Goal: Navigation & Orientation: Find specific page/section

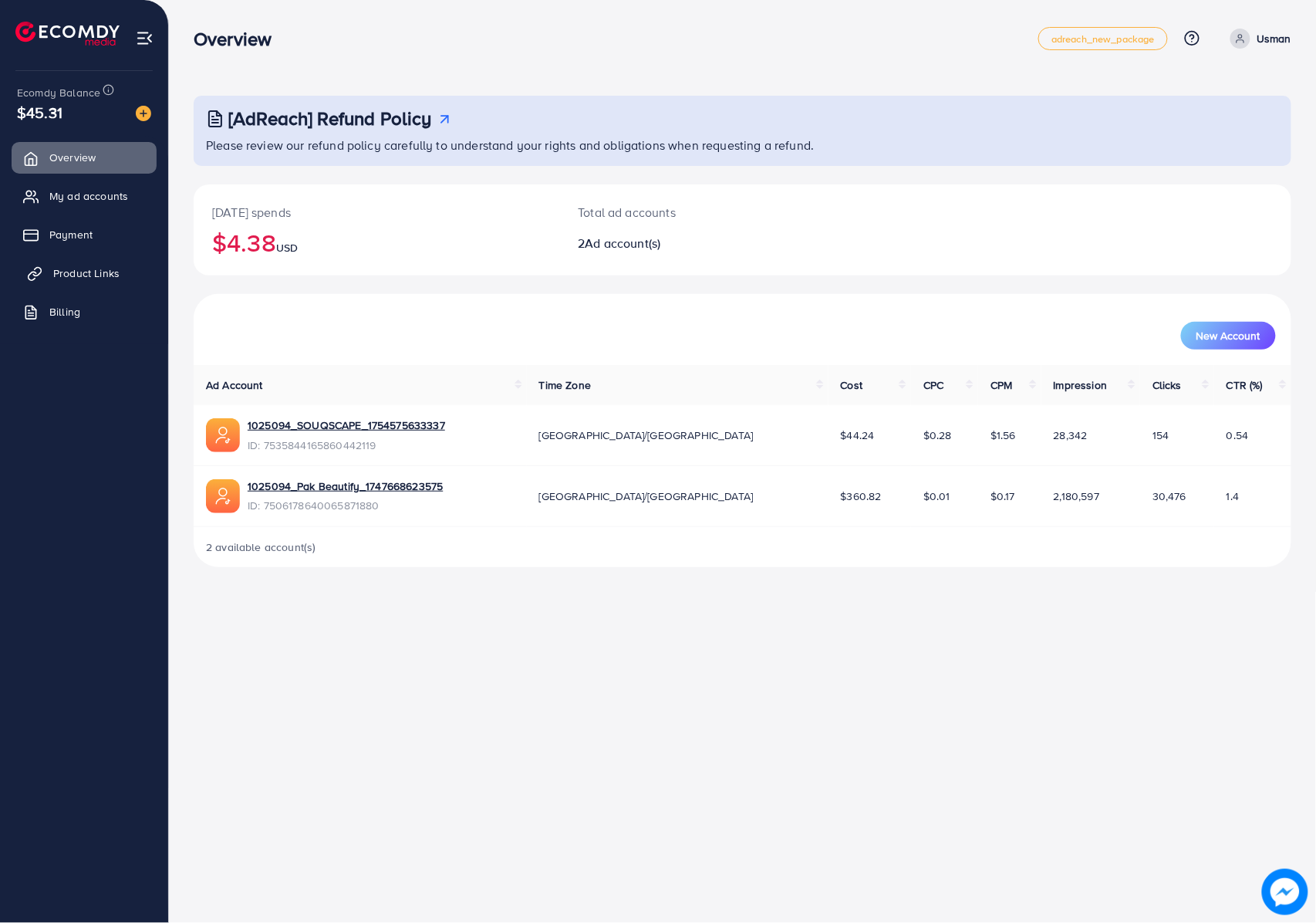
click at [68, 280] on span "Product Links" at bounding box center [87, 273] width 66 height 16
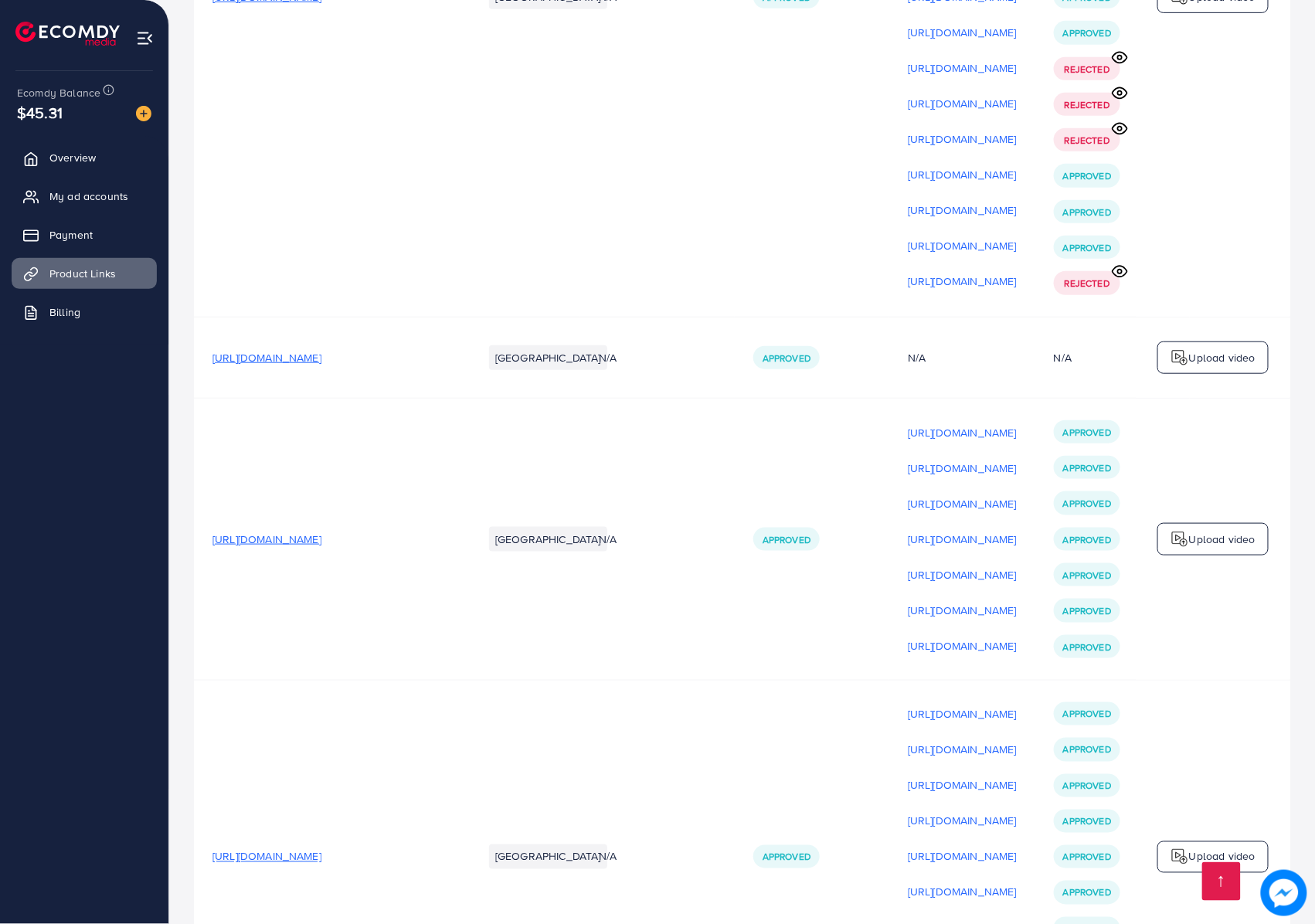
scroll to position [18090, 0]
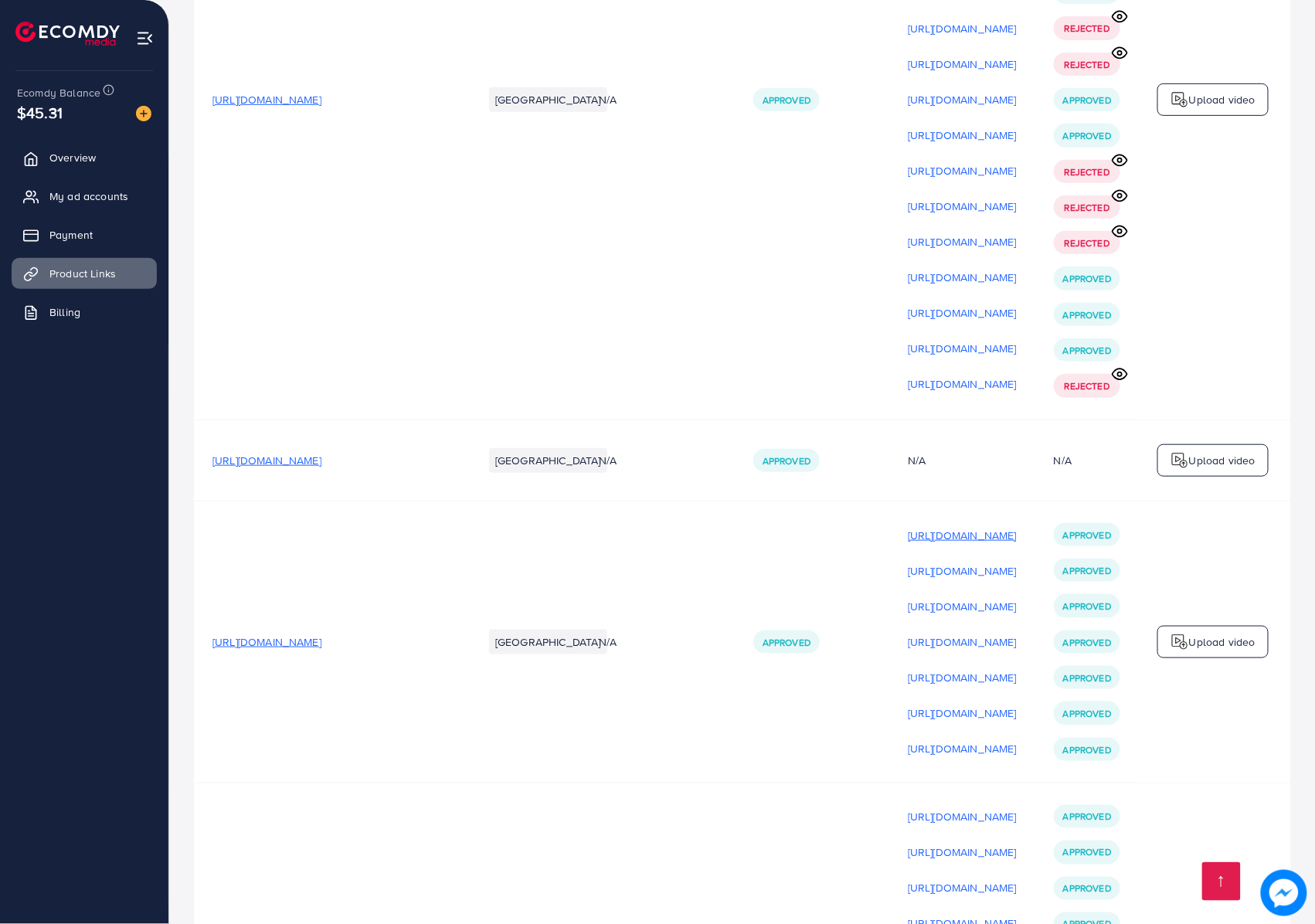
click at [1001, 526] on p "[URL][DOMAIN_NAME]" at bounding box center [962, 535] width 109 height 18
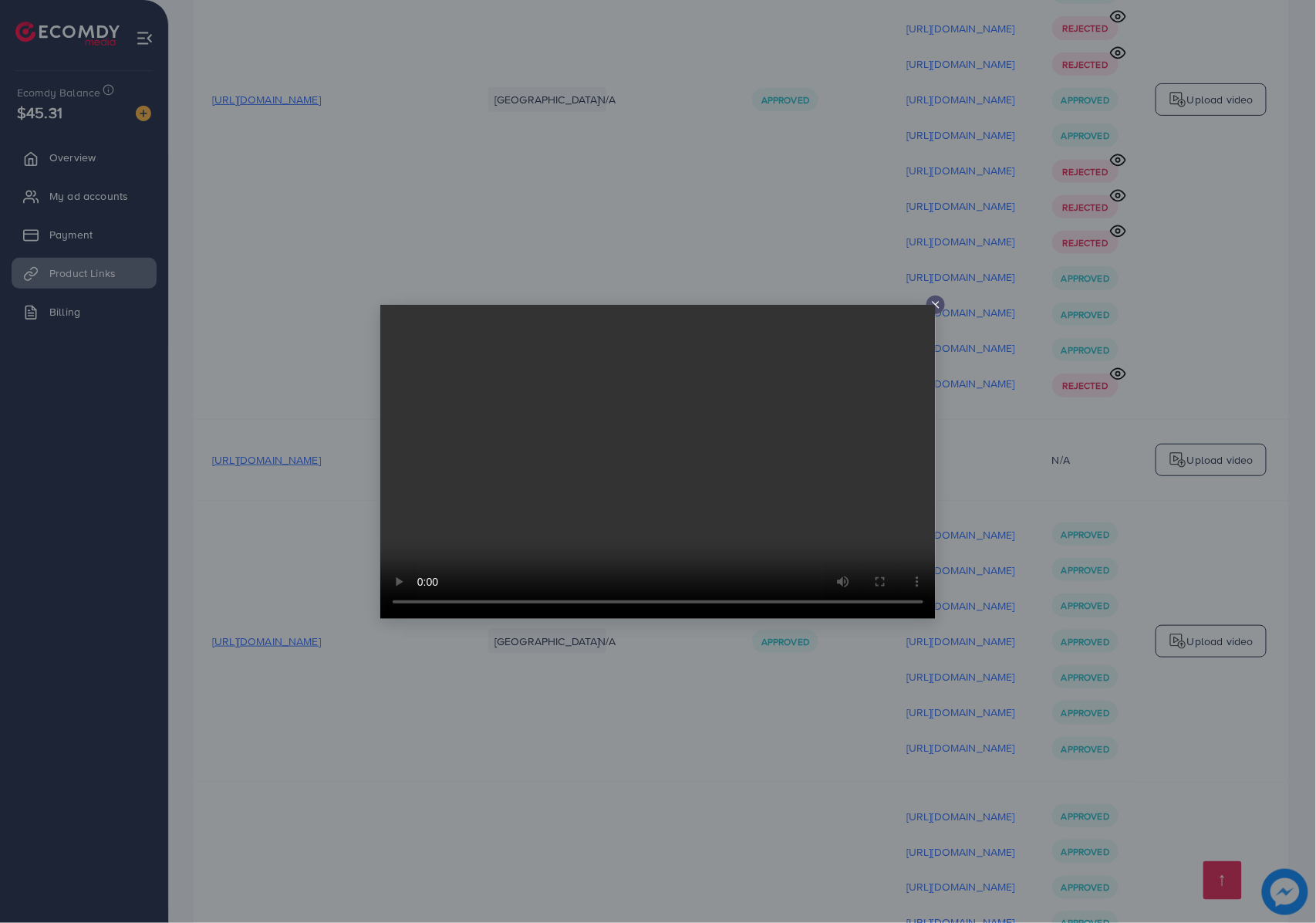
click at [992, 492] on div at bounding box center [658, 461] width 1316 height 923
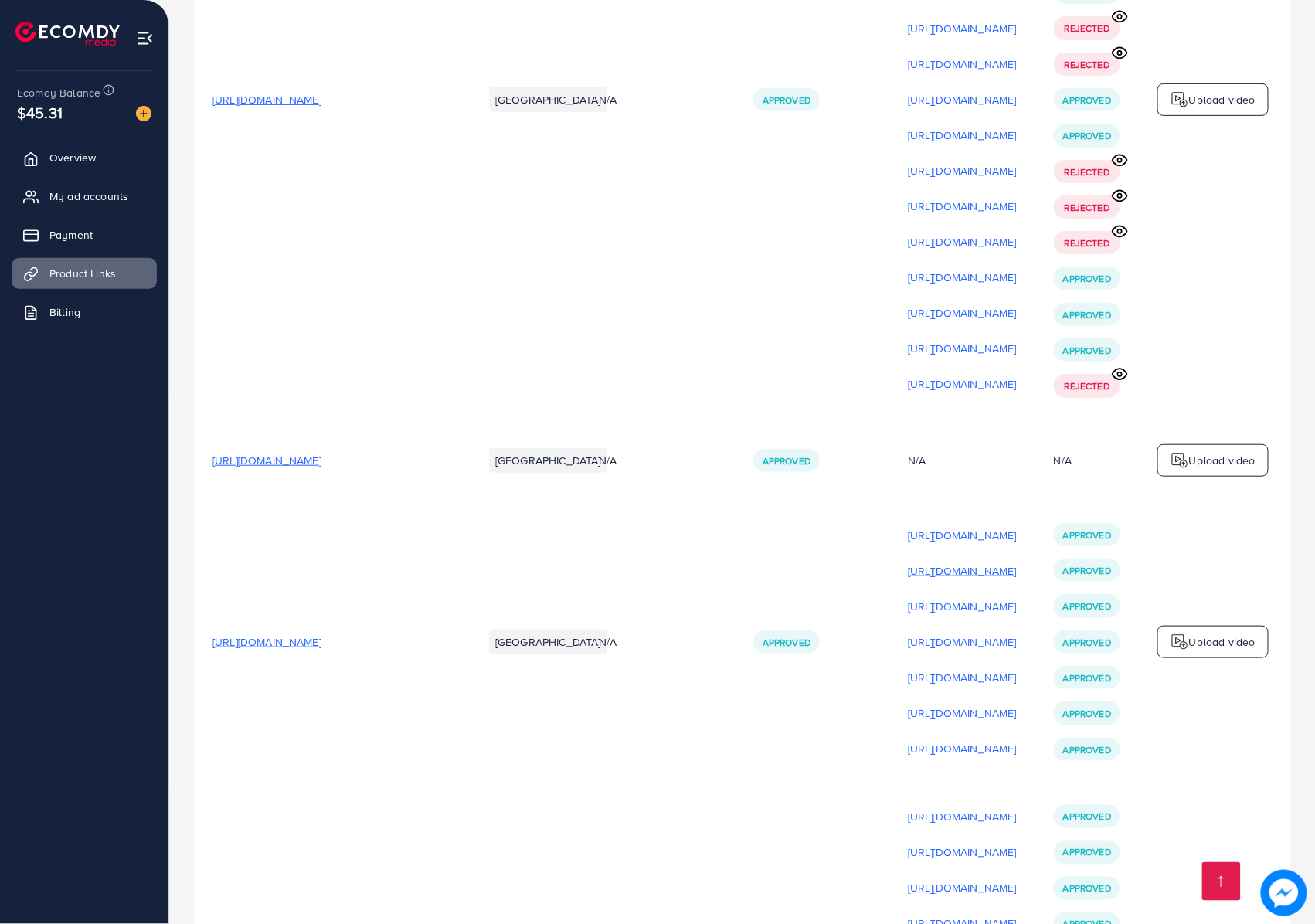
click at [962, 562] on p "[URL][DOMAIN_NAME]" at bounding box center [962, 571] width 109 height 18
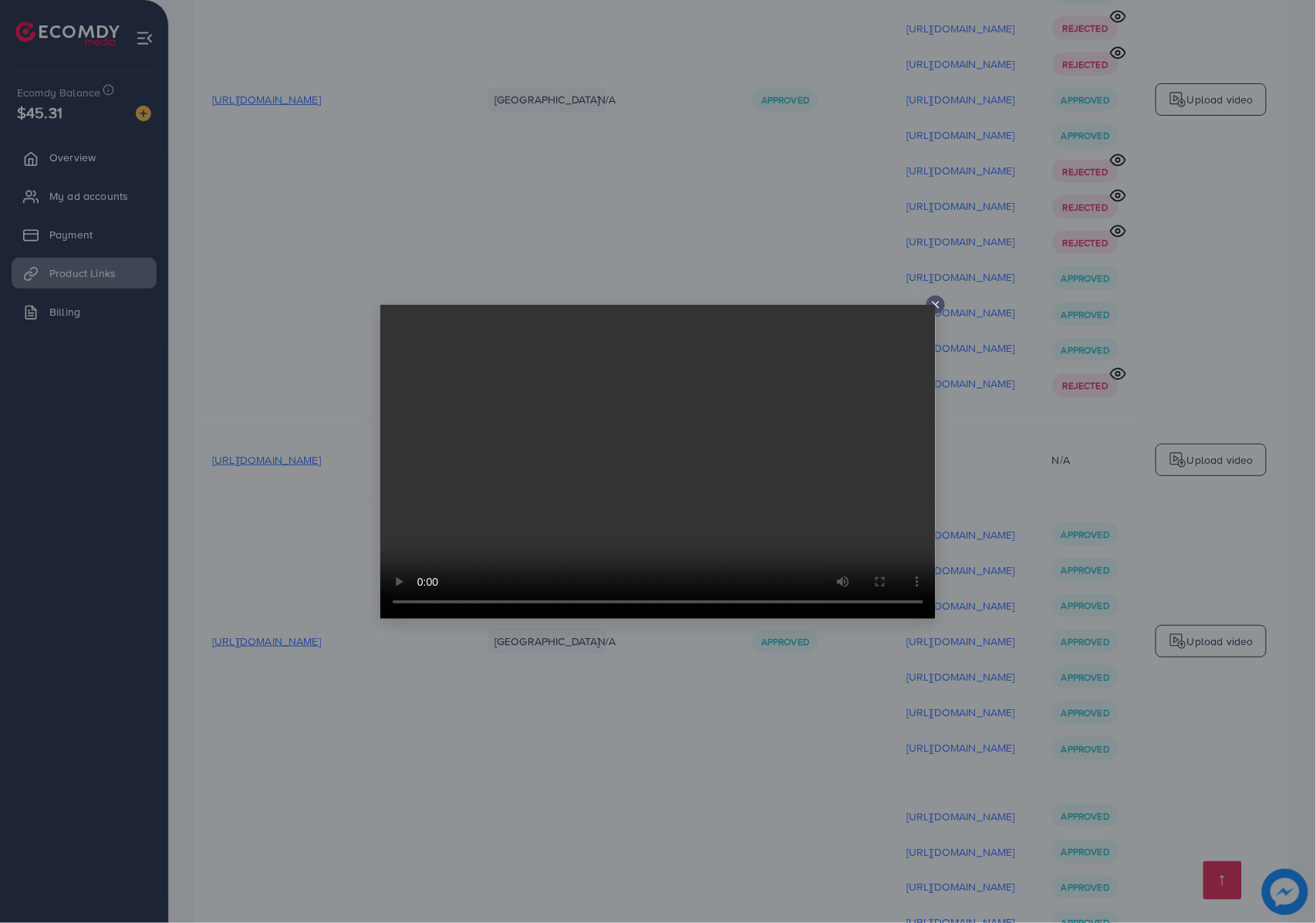
click at [1018, 445] on div at bounding box center [658, 461] width 1316 height 923
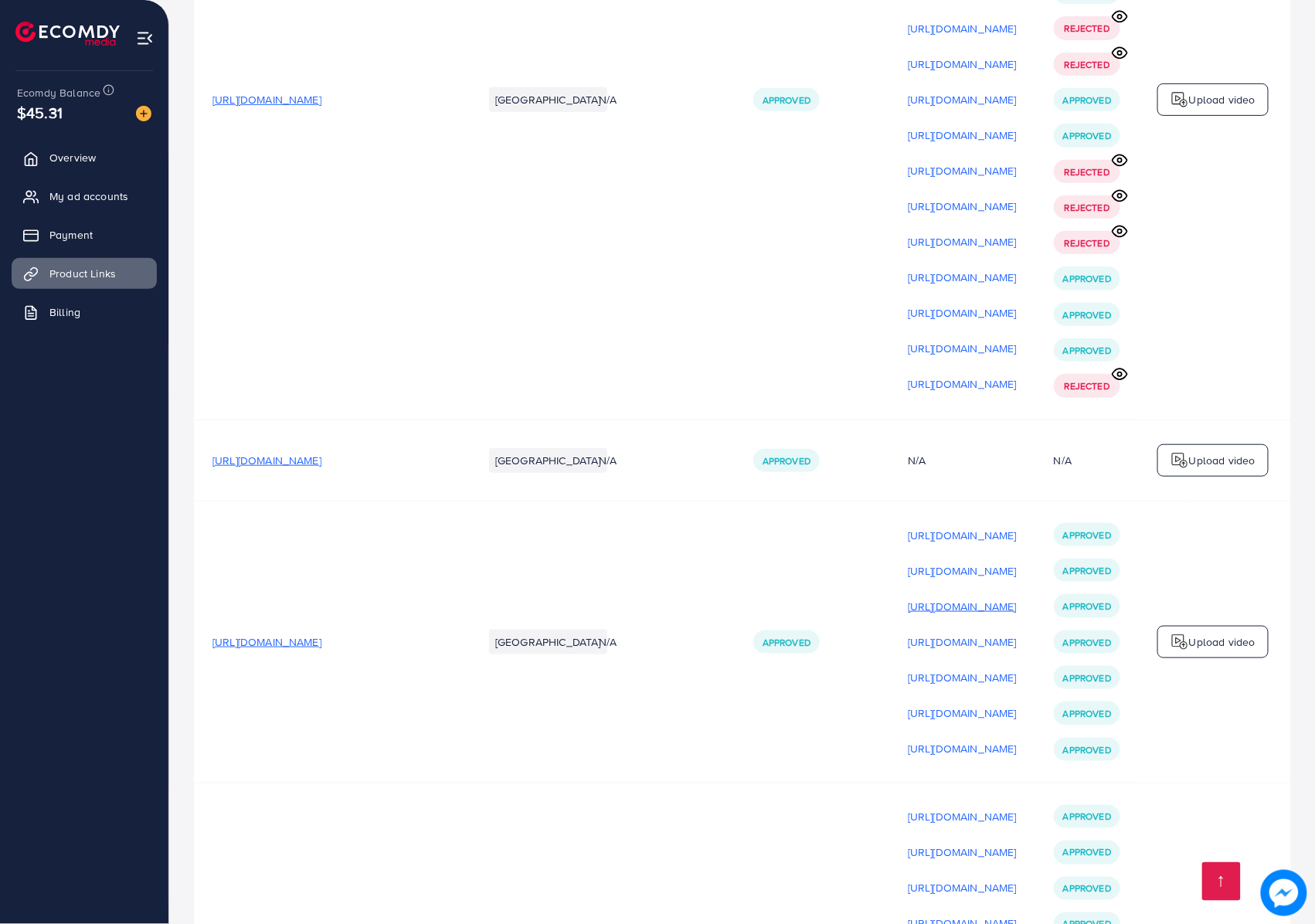
click at [1010, 597] on p "[URL][DOMAIN_NAME]" at bounding box center [962, 606] width 109 height 18
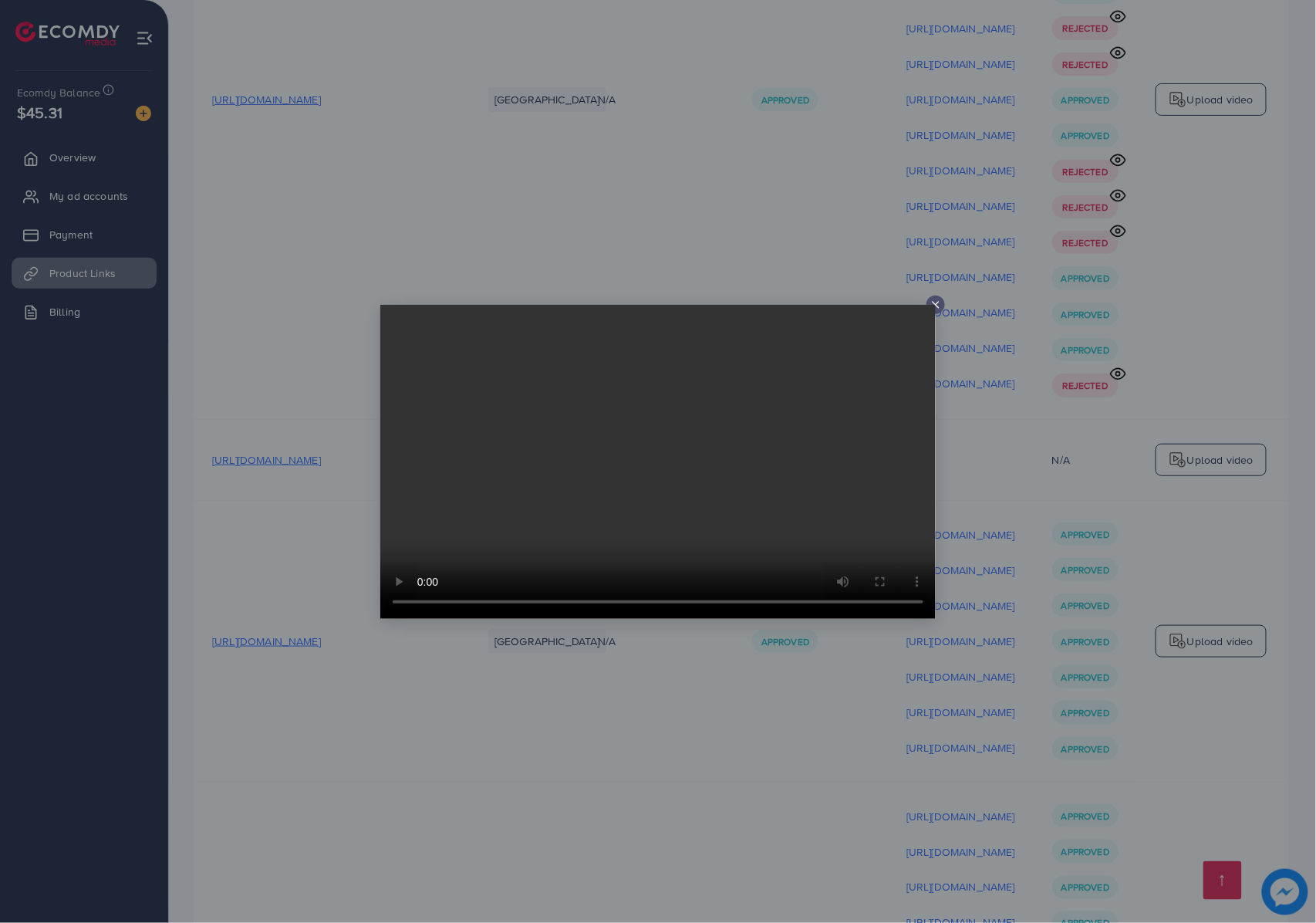
click at [1173, 741] on div at bounding box center [658, 461] width 1316 height 923
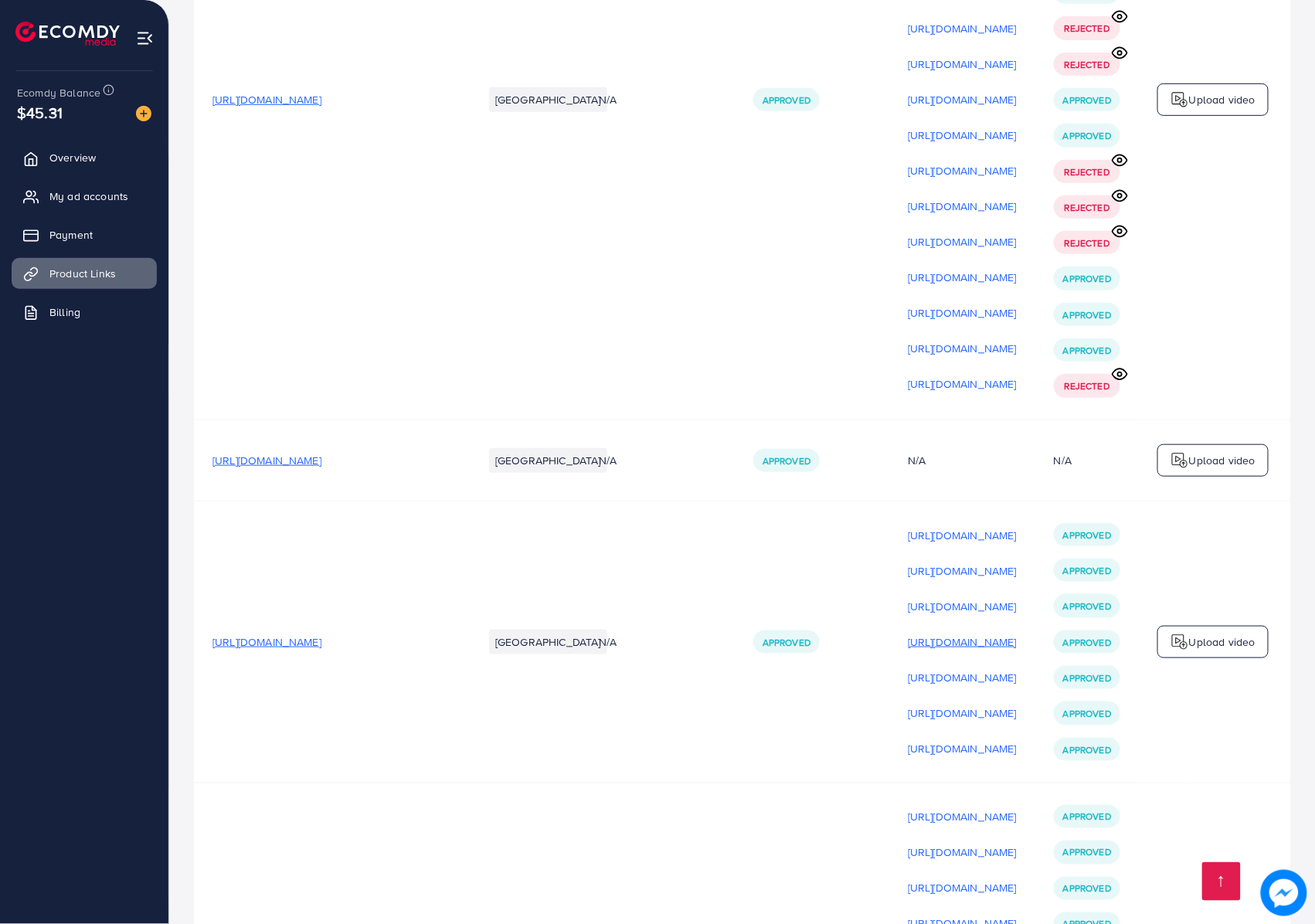
click at [1009, 633] on p "[URL][DOMAIN_NAME]" at bounding box center [962, 642] width 109 height 18
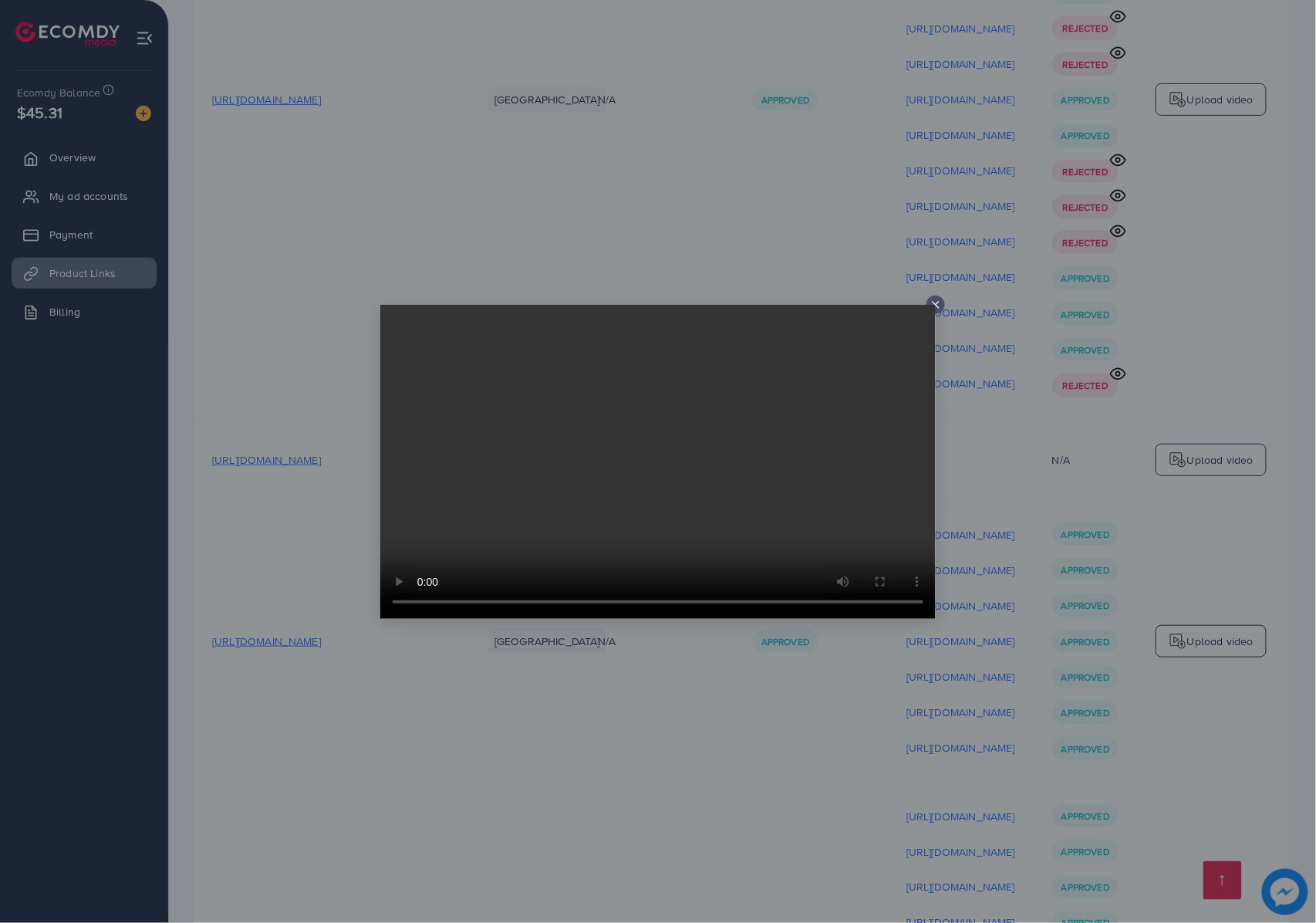
click at [1053, 494] on div at bounding box center [658, 461] width 1316 height 923
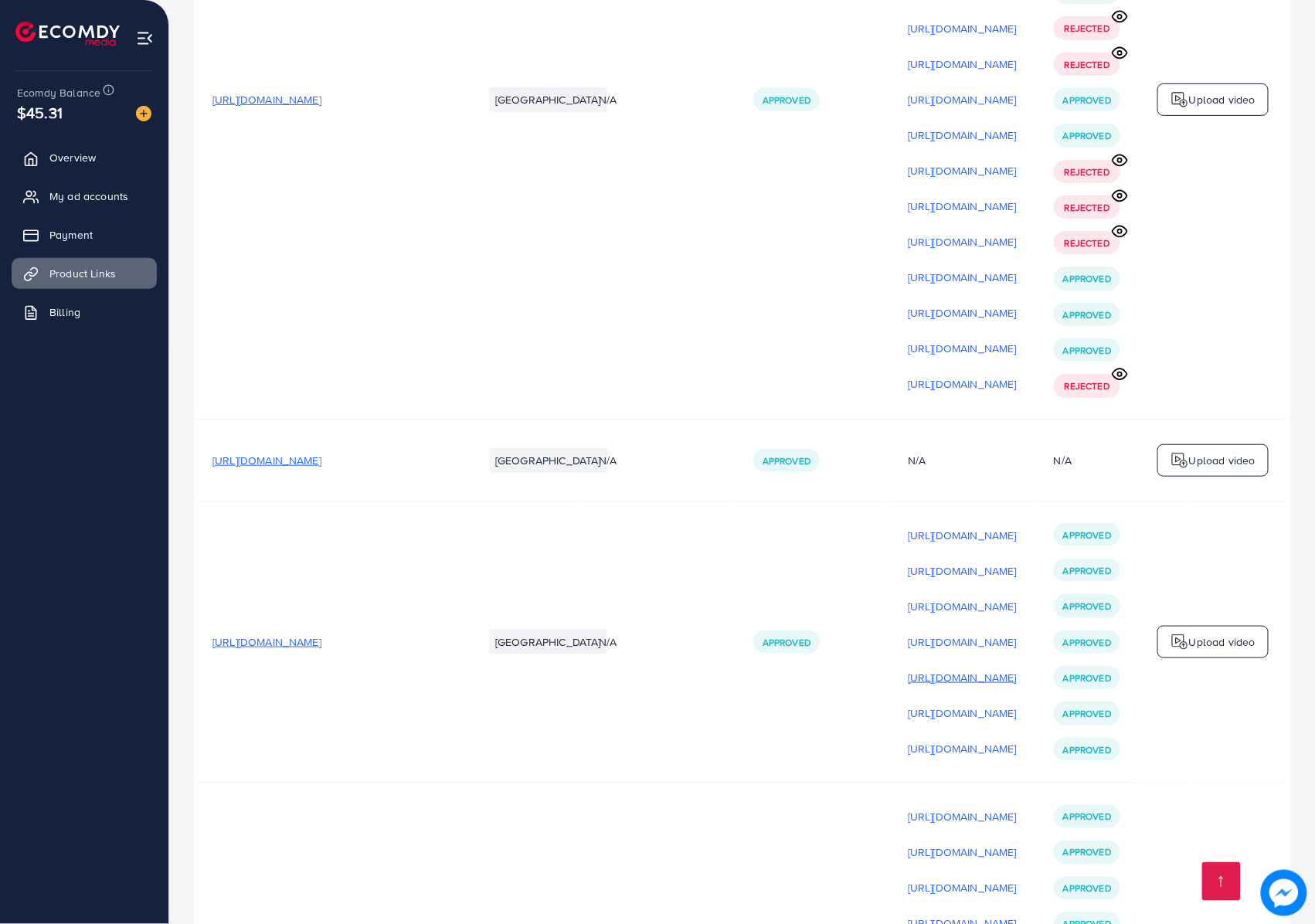
click at [1002, 668] on p "[URL][DOMAIN_NAME]" at bounding box center [962, 677] width 109 height 18
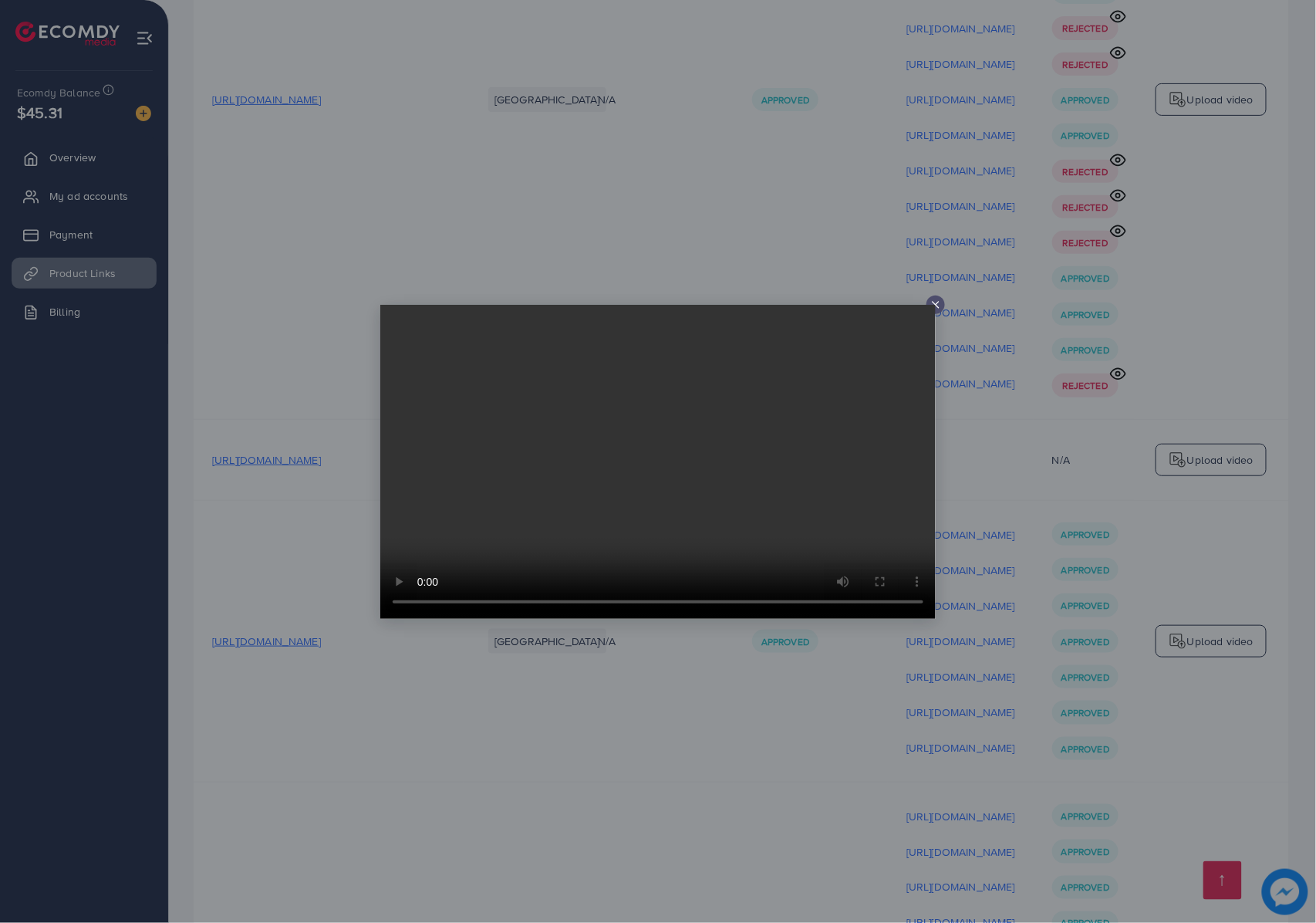
click at [1068, 531] on div at bounding box center [658, 461] width 1316 height 923
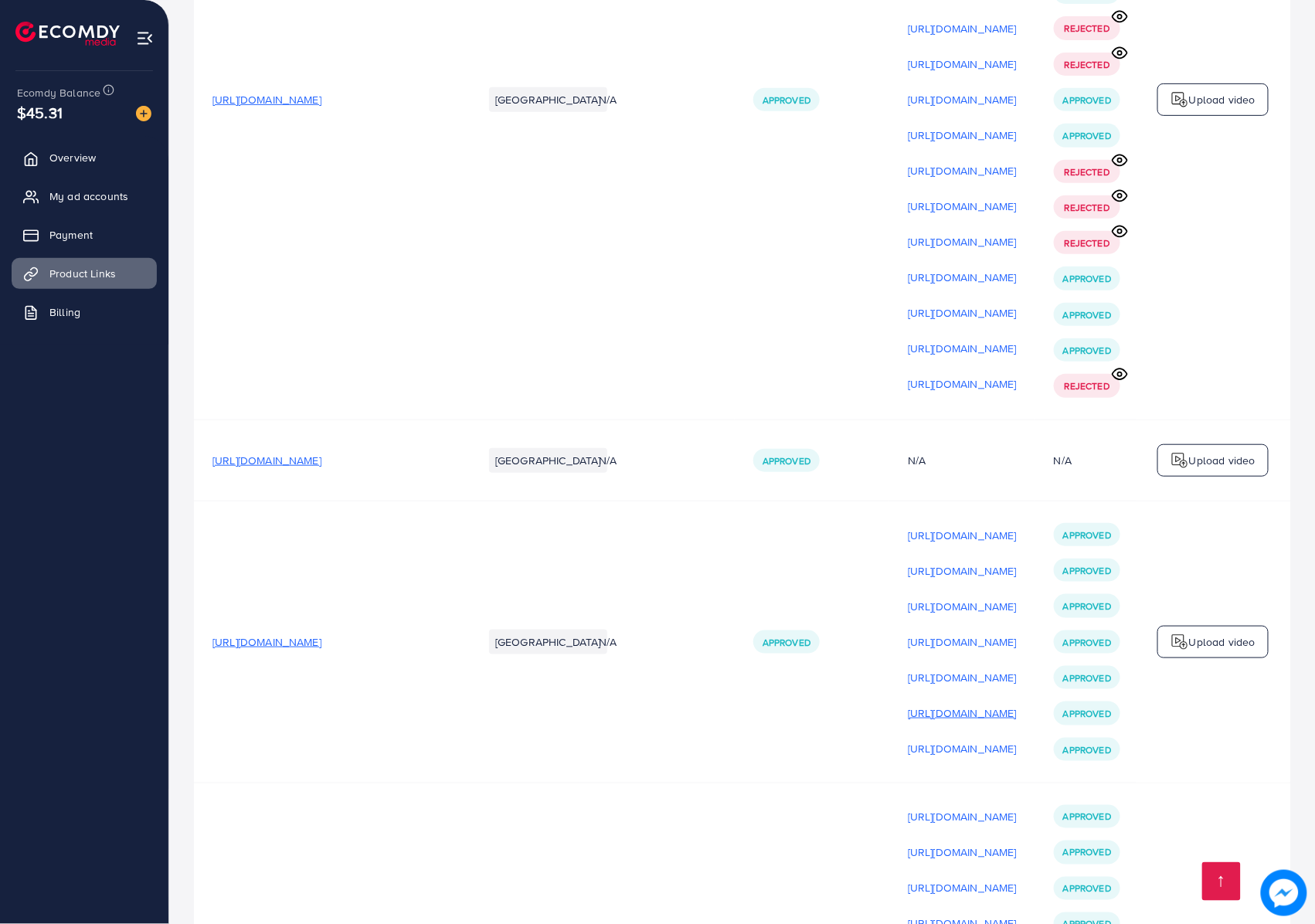
click at [1017, 704] on p "[URL][DOMAIN_NAME]" at bounding box center [962, 713] width 109 height 18
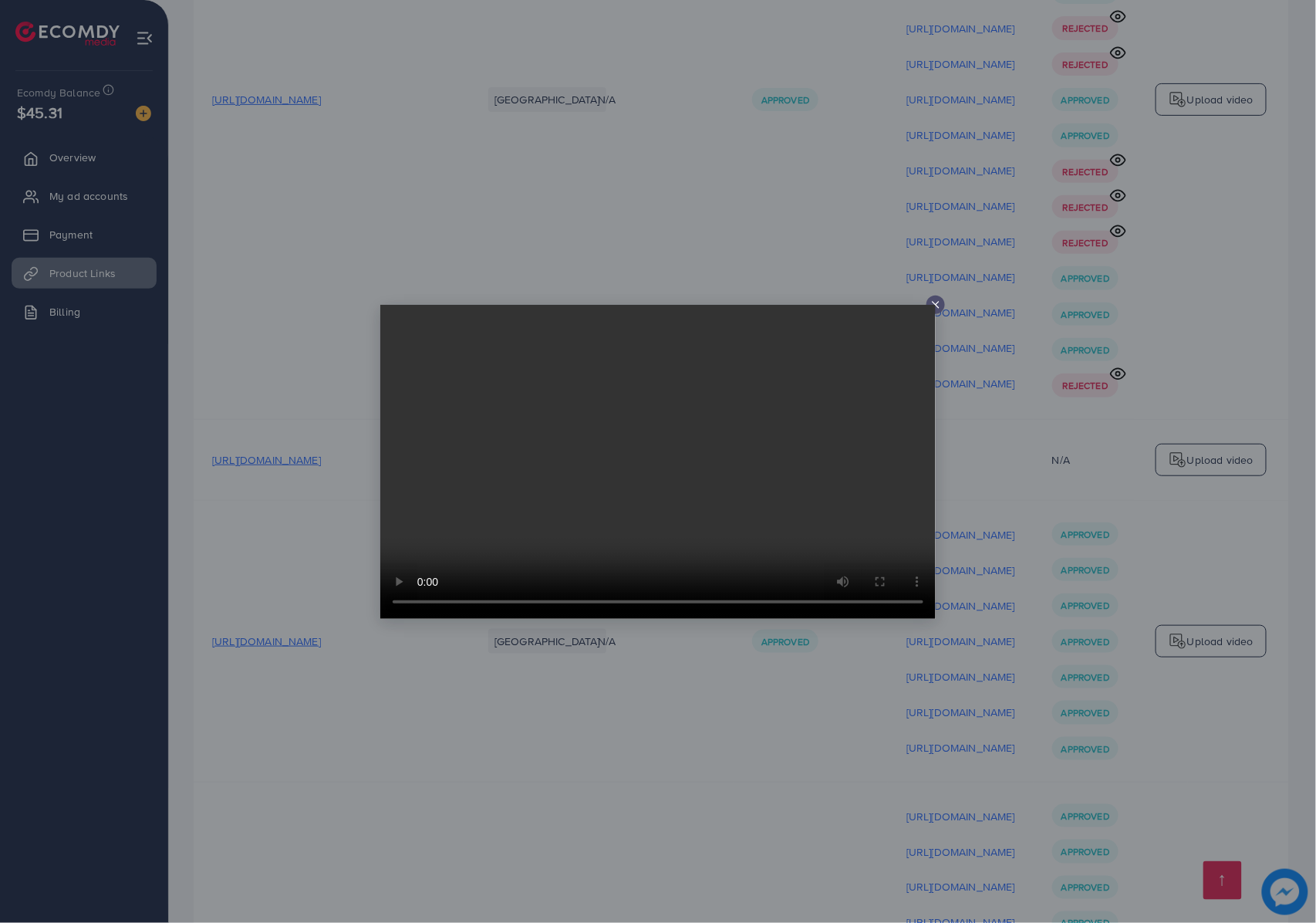
click at [972, 506] on div at bounding box center [658, 461] width 1316 height 923
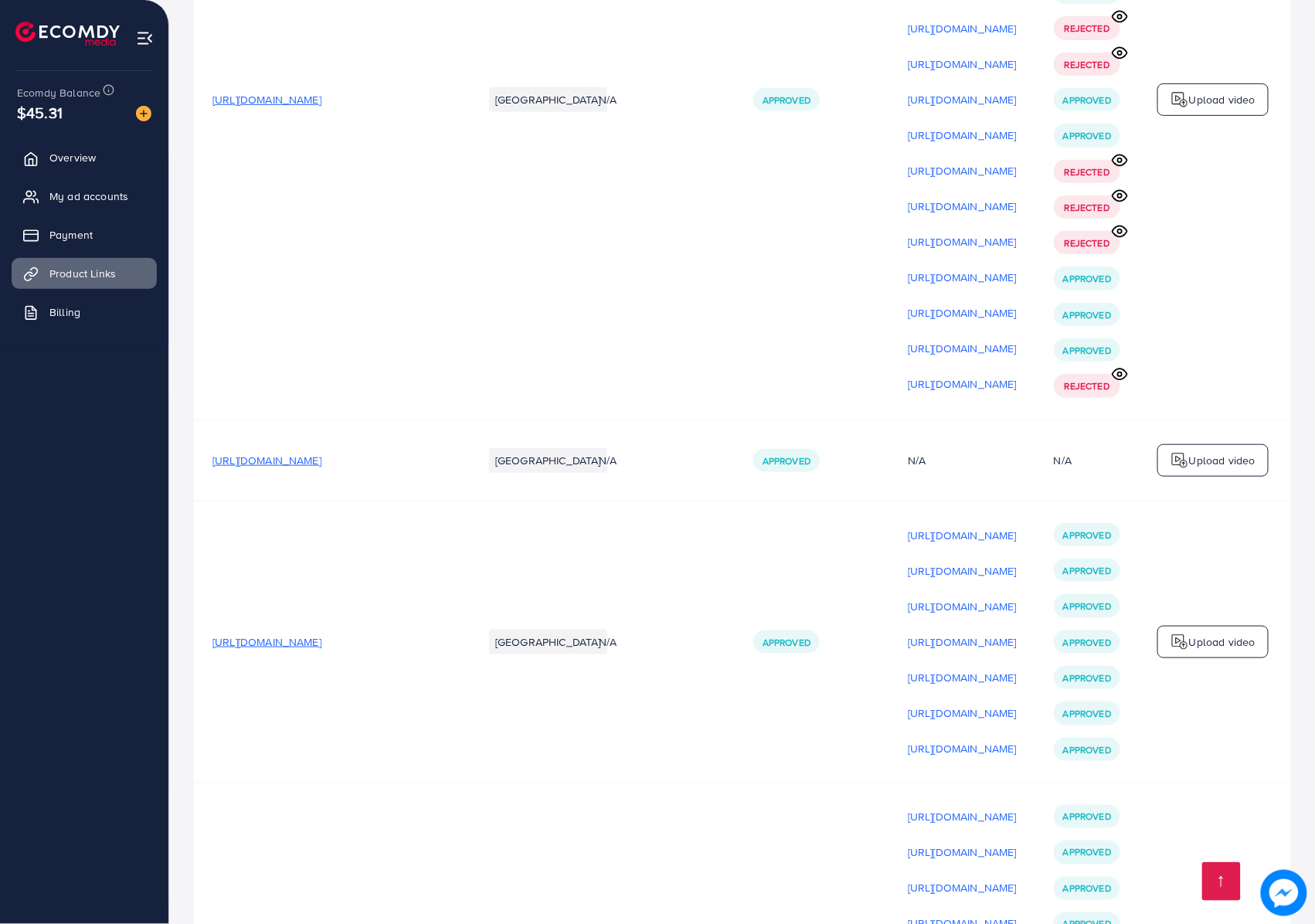
click at [975, 739] on p "[URL][DOMAIN_NAME]" at bounding box center [962, 748] width 109 height 18
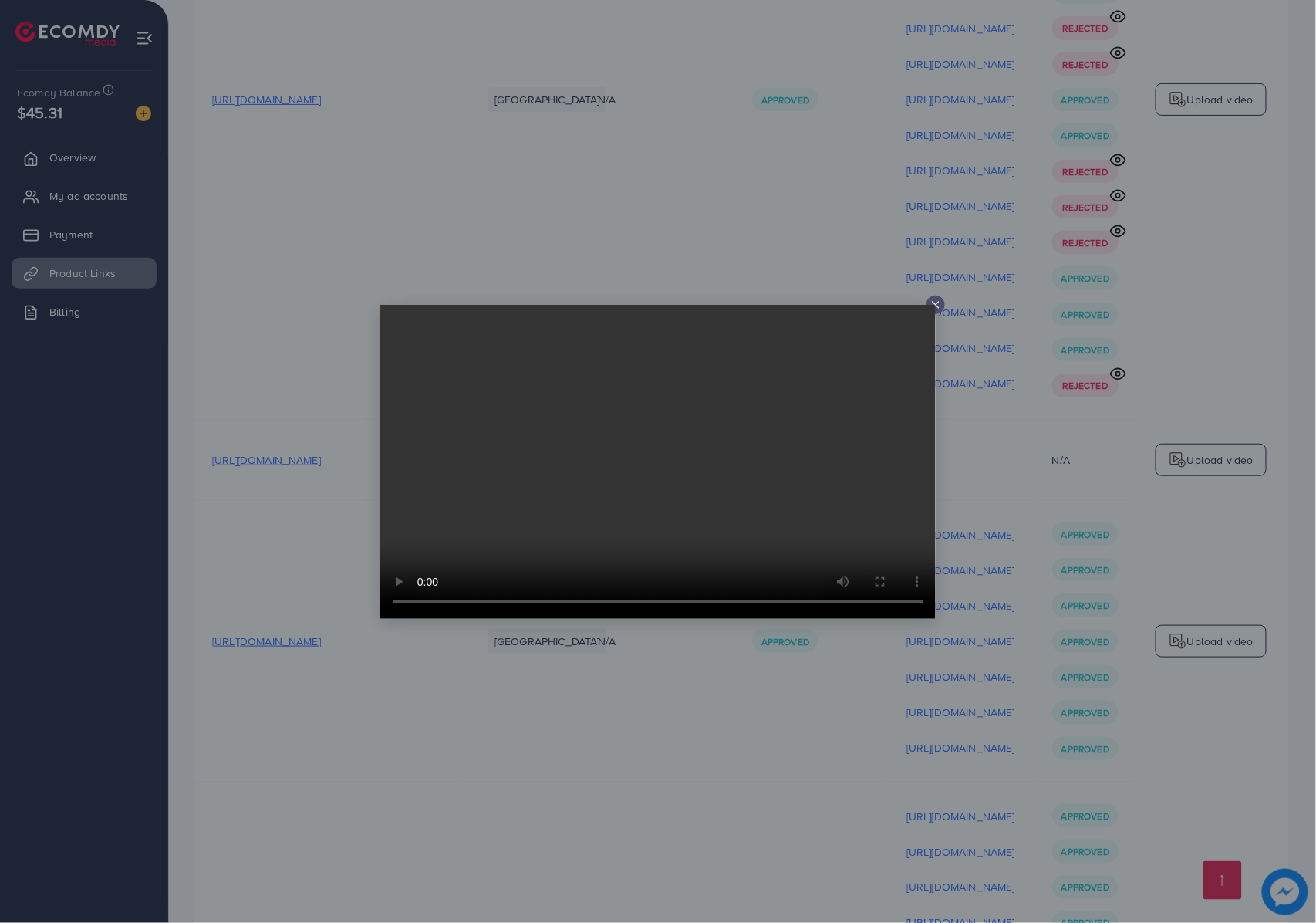
click at [1182, 386] on div at bounding box center [658, 461] width 1316 height 923
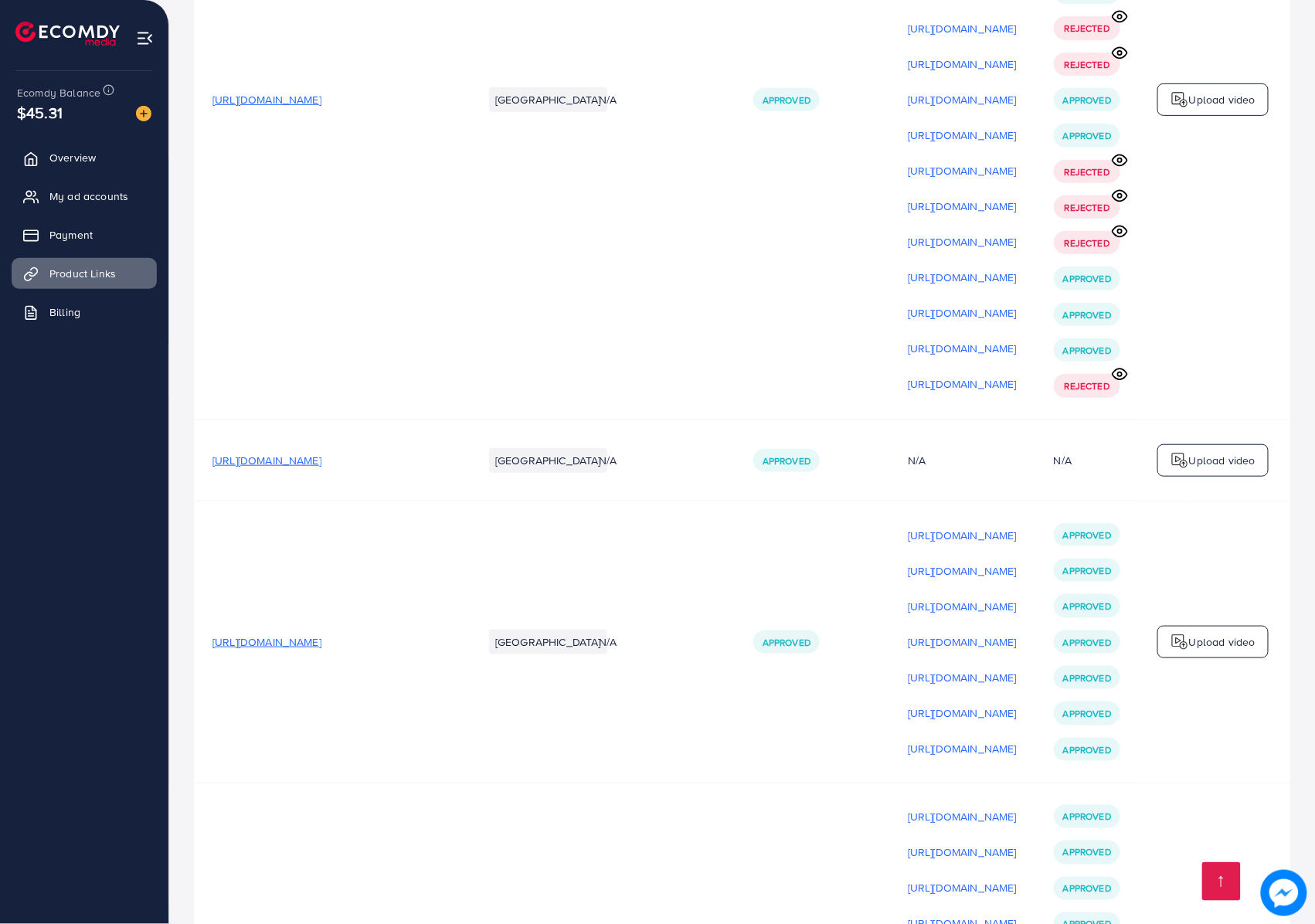
click at [106, 193] on span "My ad accounts" at bounding box center [88, 196] width 78 height 16
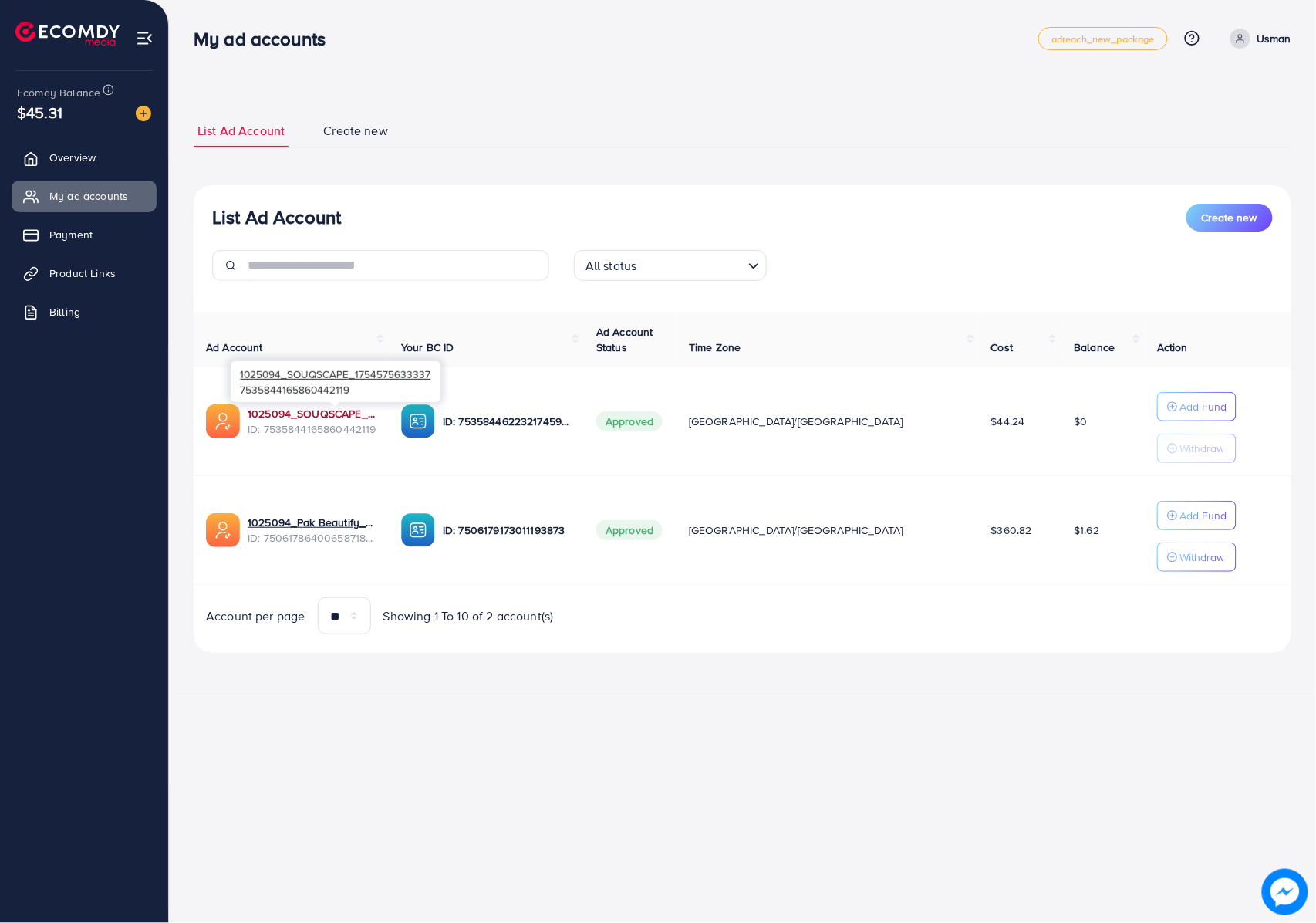
click at [342, 411] on link "1025094_SOUQSCAPE_1754575633337" at bounding box center [312, 413] width 129 height 16
